Goal: Task Accomplishment & Management: Use online tool/utility

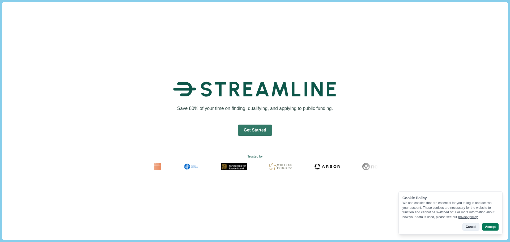
click at [475, 229] on button "Cancel" at bounding box center [470, 226] width 17 height 7
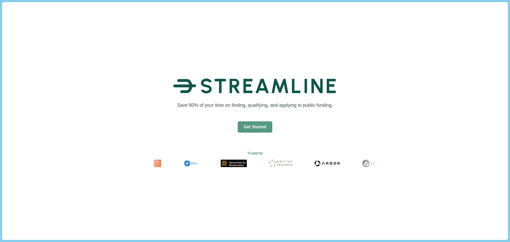
scroll to position [4, 0]
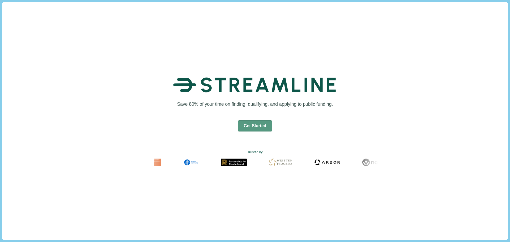
click at [260, 127] on button "Get Started" at bounding box center [255, 125] width 35 height 11
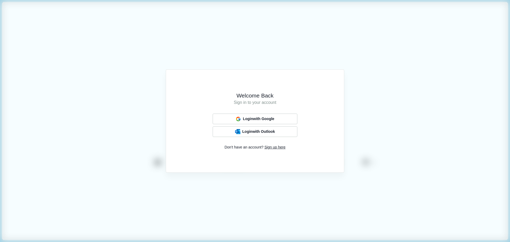
click at [423, 77] on div "Welcome Back Sign in to your account Login with Google Login with Outlook Don't…" at bounding box center [255, 121] width 510 height 242
